Goal: Task Accomplishment & Management: Manage account settings

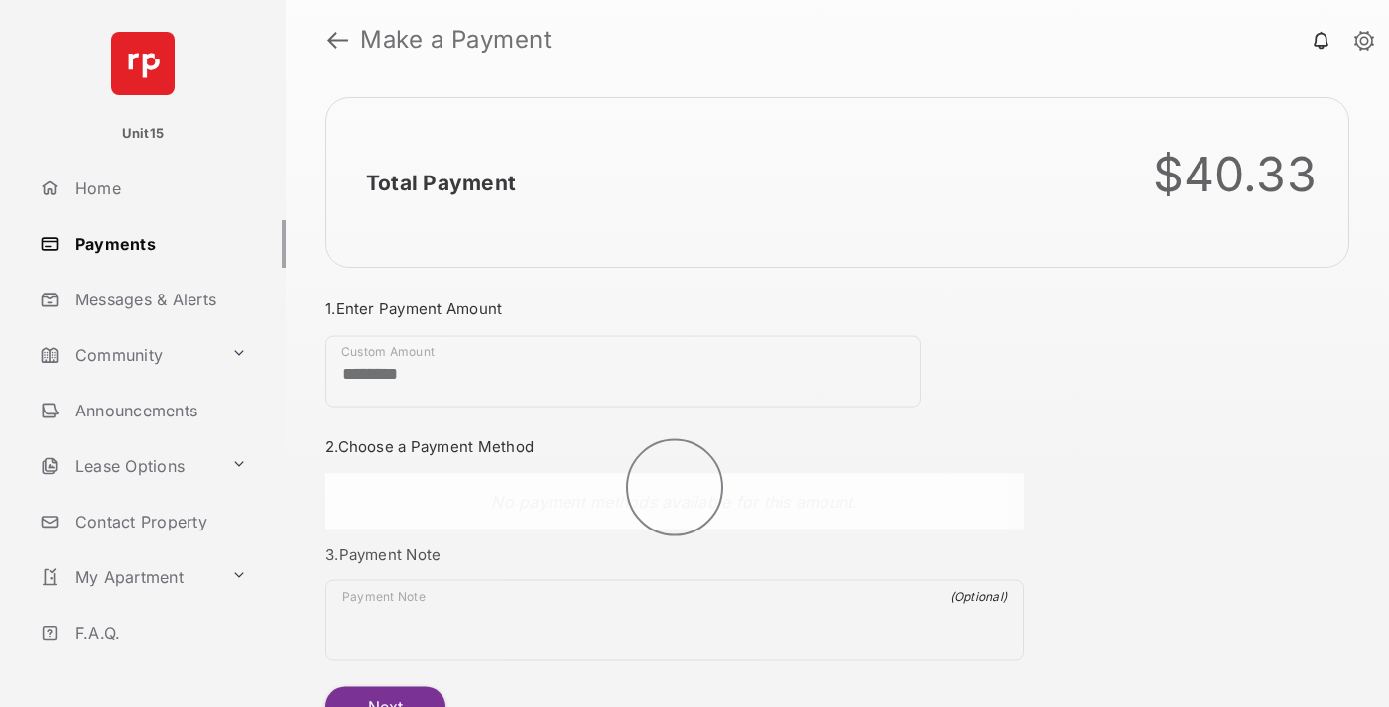
scroll to position [107, 0]
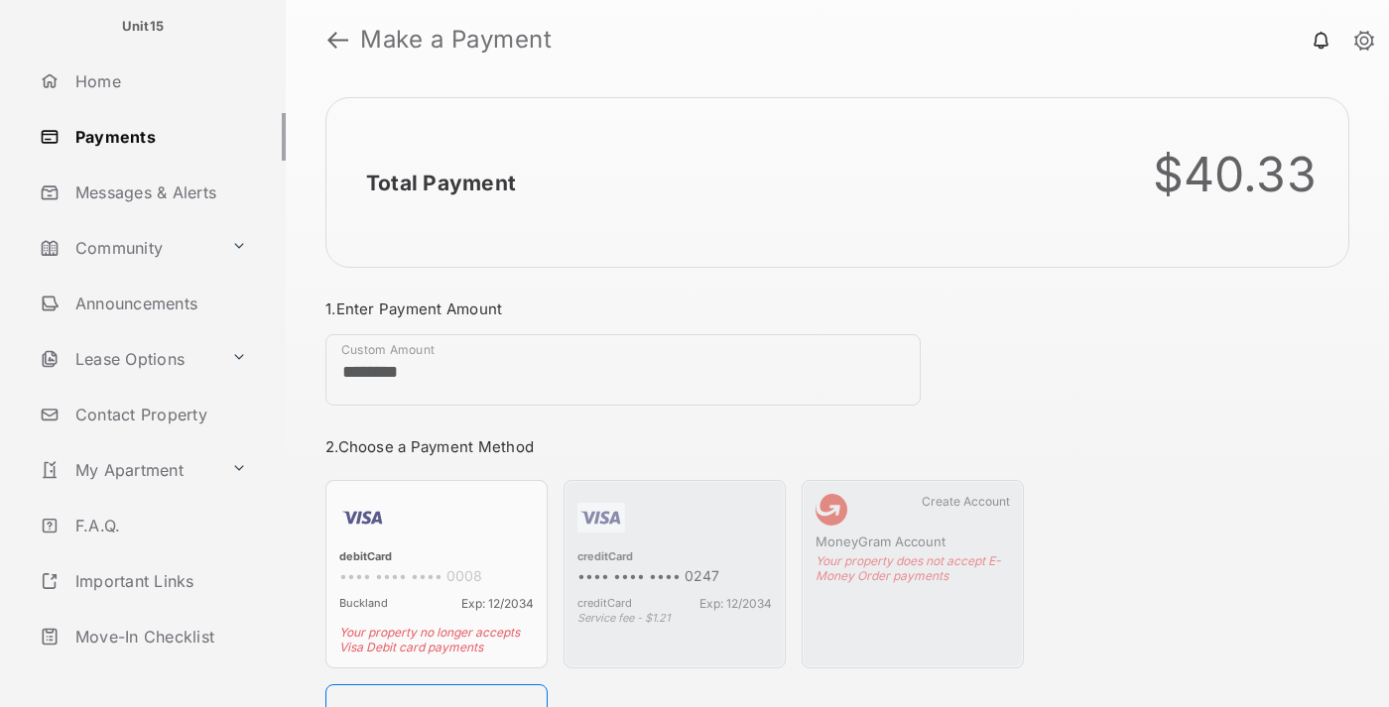
click at [155, 669] on link "Logout" at bounding box center [159, 693] width 254 height 48
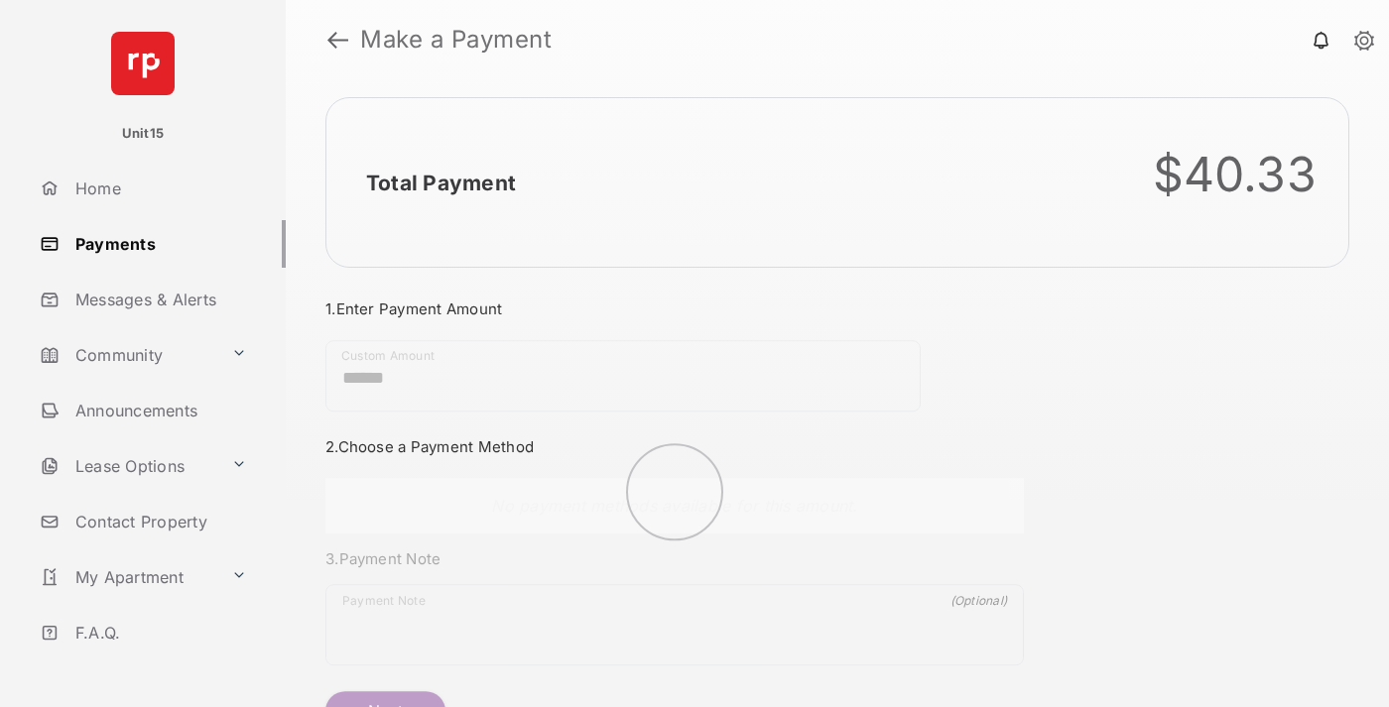
scroll to position [107, 0]
